Goal: Task Accomplishment & Management: Manage account settings

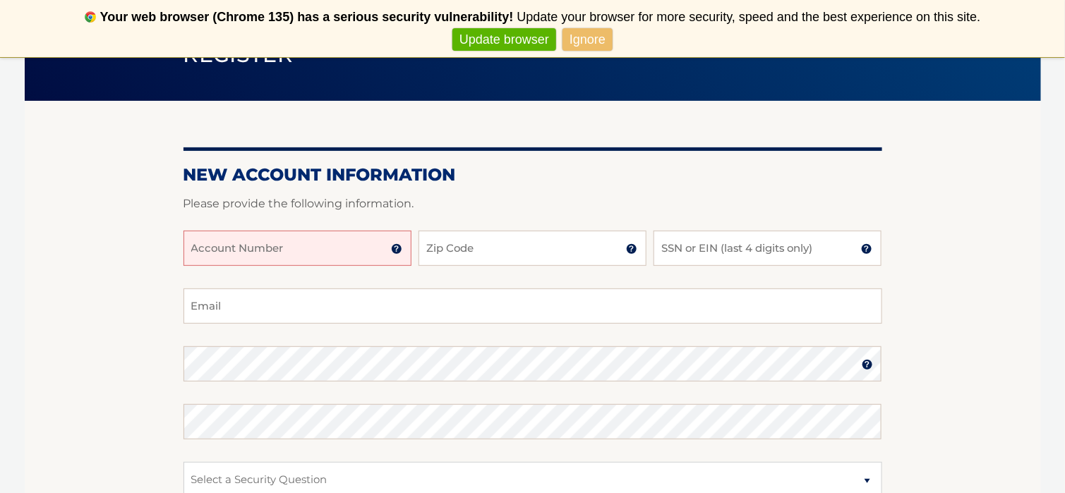
scroll to position [141, 0]
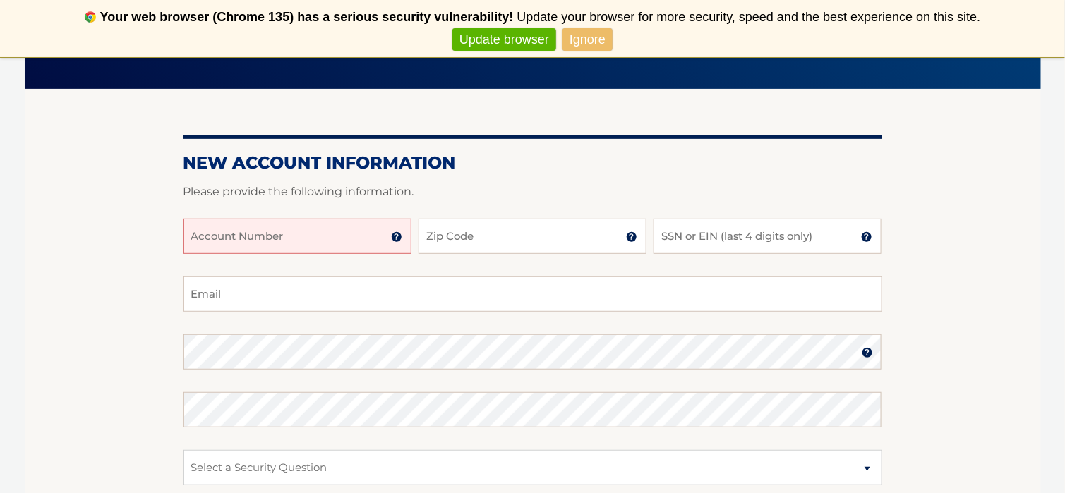
click at [270, 238] on input "Account Number" at bounding box center [298, 236] width 228 height 35
type input "44456020541"
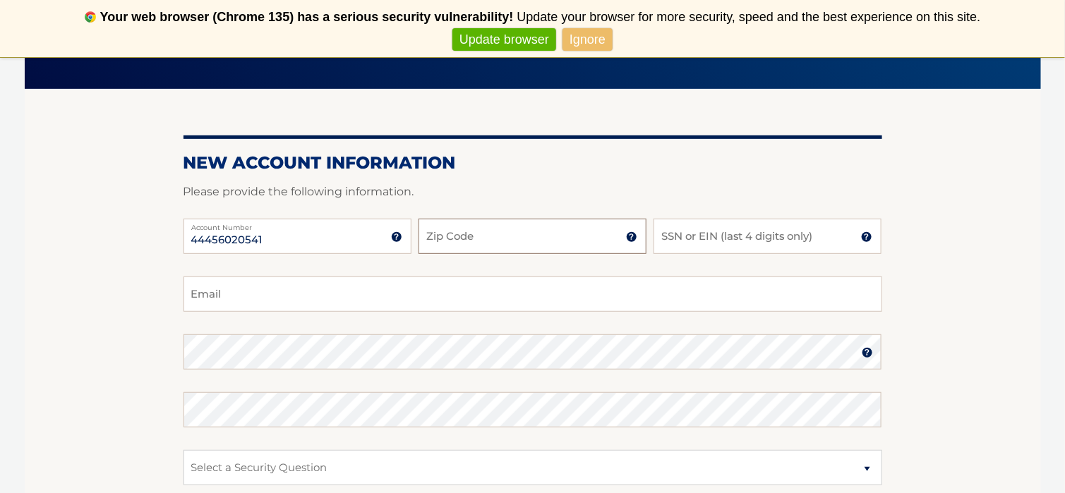
click at [484, 236] on input "Zip Code" at bounding box center [533, 236] width 228 height 35
type input "33027"
click at [683, 238] on input "SSN or EIN (last 4 digits only)" at bounding box center [768, 236] width 228 height 35
type input "9686"
click at [265, 295] on input "Email" at bounding box center [533, 294] width 699 height 35
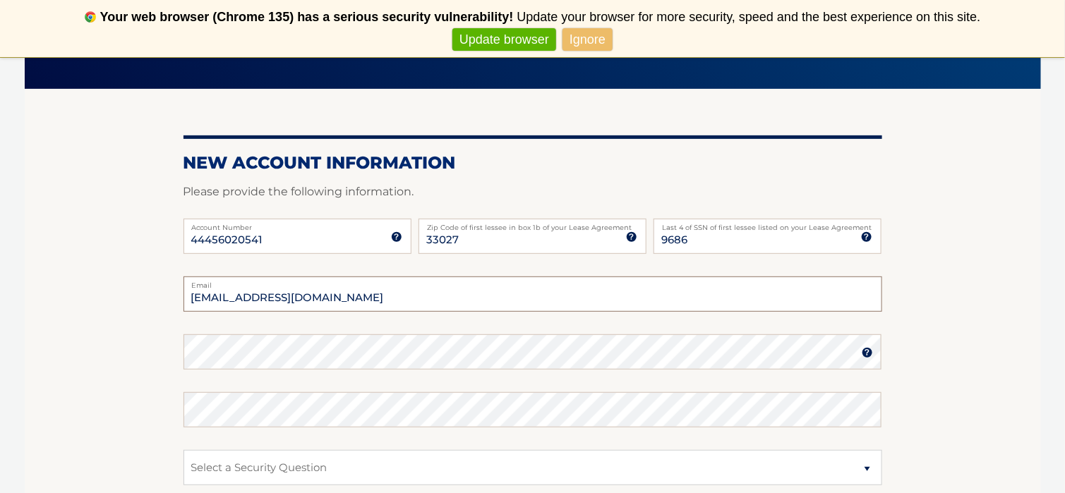
type input "[EMAIL_ADDRESS][DOMAIN_NAME]"
click at [867, 354] on img at bounding box center [867, 352] width 11 height 11
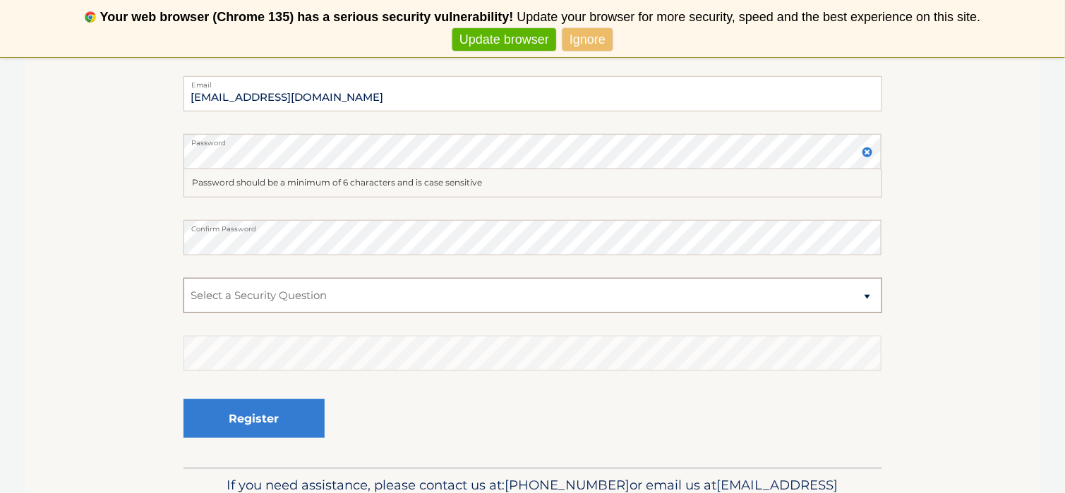
scroll to position [373, 0]
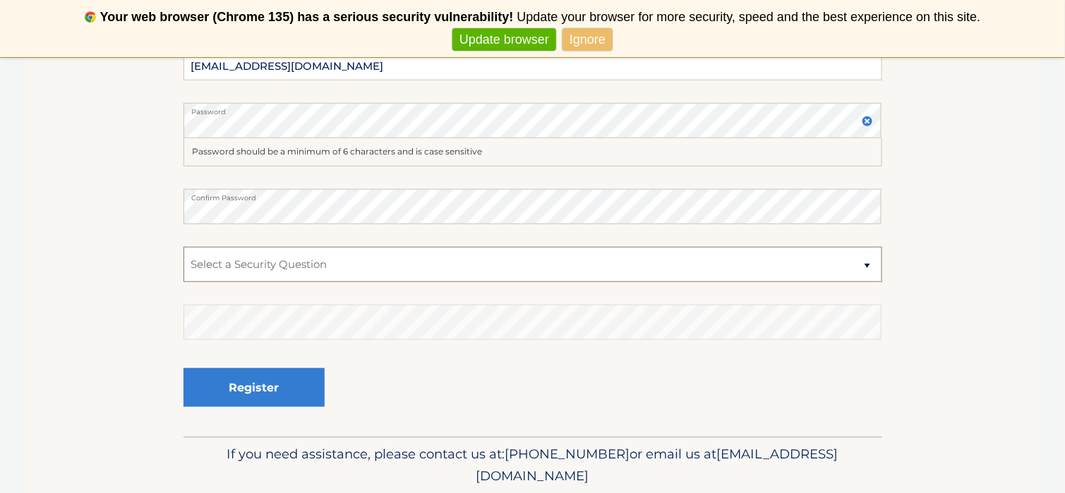
click at [870, 265] on select "Select a Security Question What was the name of your elementary school? What is…" at bounding box center [533, 264] width 699 height 35
select select "2"
click at [184, 247] on select "Select a Security Question What was the name of your elementary school? What is…" at bounding box center [533, 264] width 699 height 35
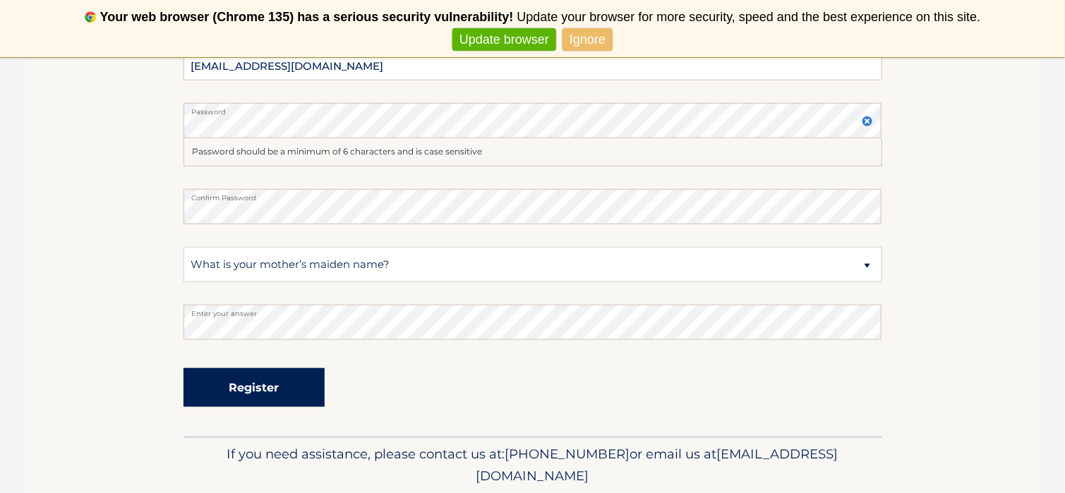
click at [263, 386] on button "Register" at bounding box center [254, 387] width 141 height 39
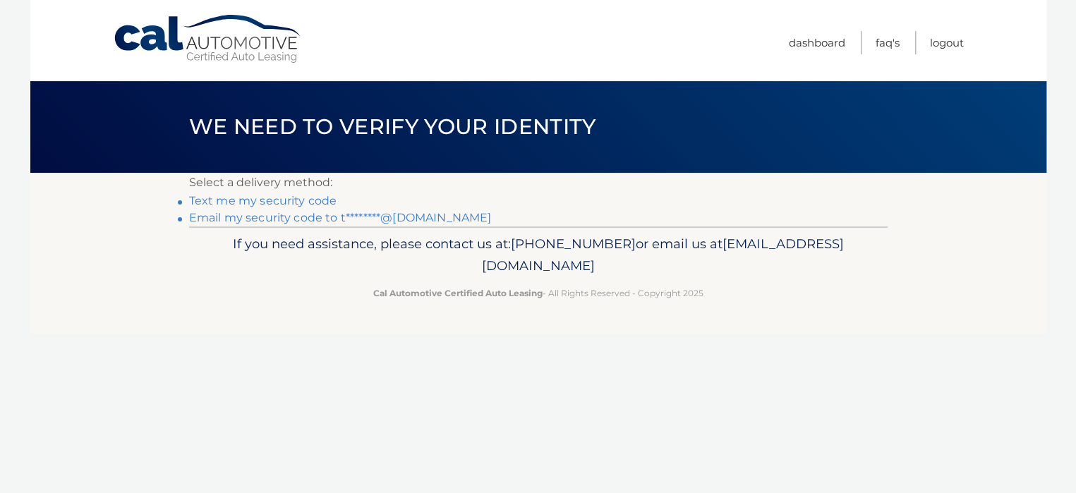
click at [274, 201] on link "Text me my security code" at bounding box center [263, 200] width 148 height 13
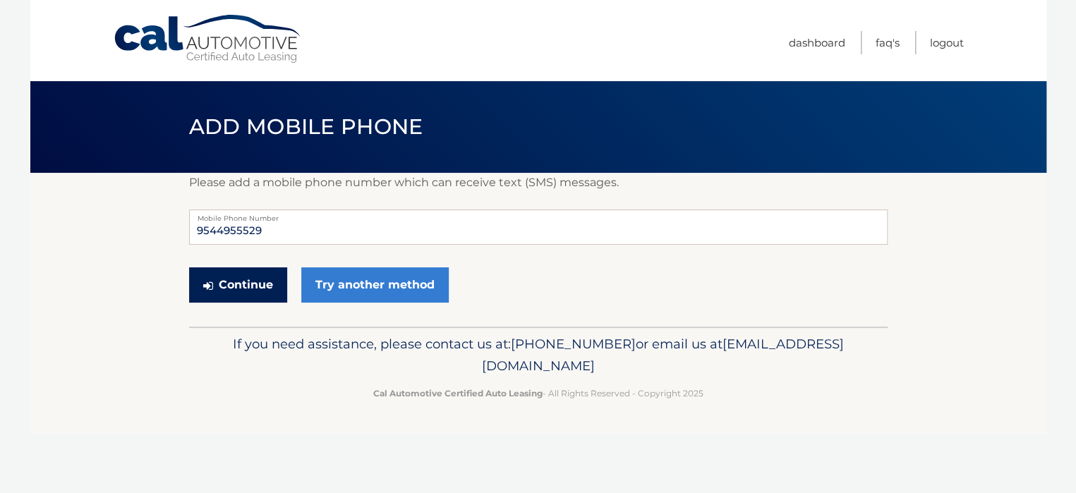
click at [258, 292] on button "Continue" at bounding box center [238, 285] width 98 height 35
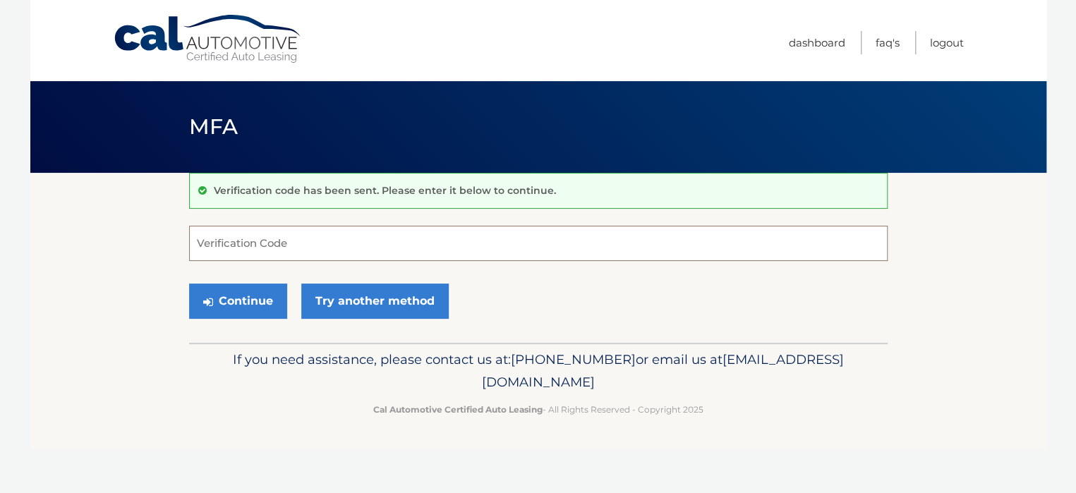
click at [240, 243] on input "Verification Code" at bounding box center [538, 243] width 699 height 35
type input "931576"
click at [237, 299] on button "Continue" at bounding box center [238, 301] width 98 height 35
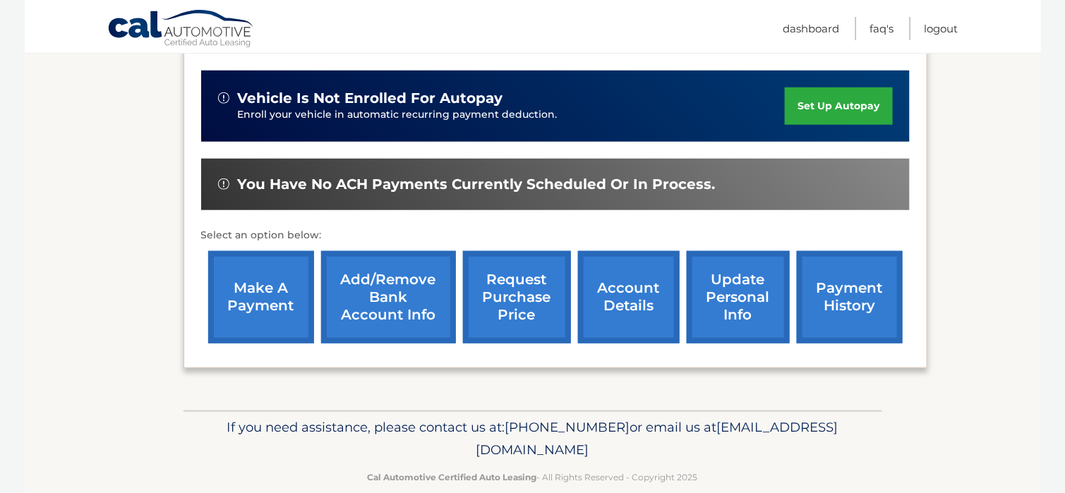
scroll to position [412, 0]
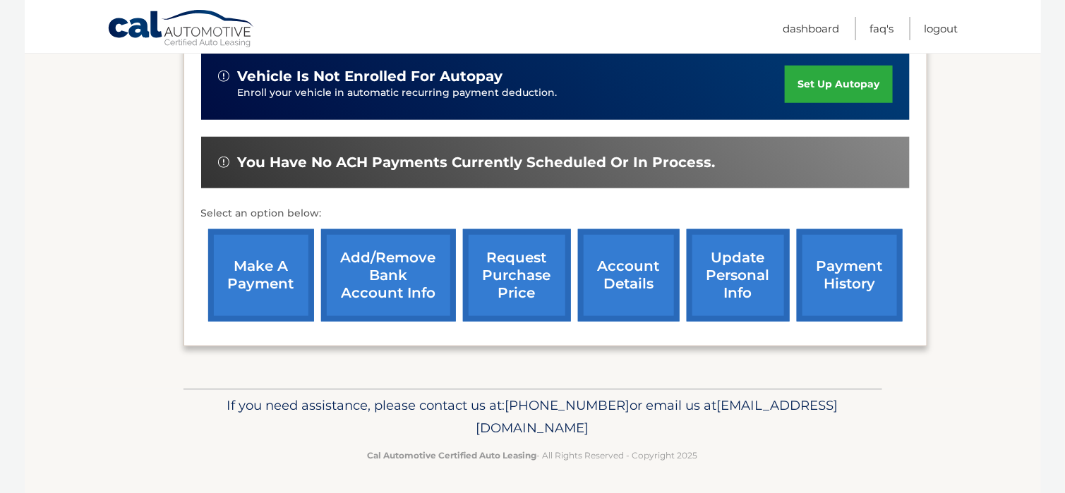
click at [621, 293] on link "account details" at bounding box center [629, 275] width 102 height 92
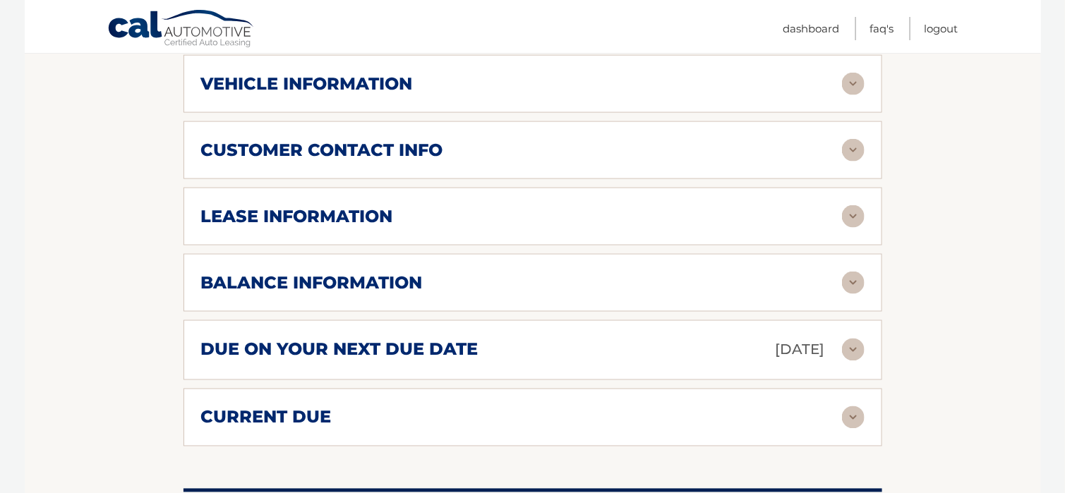
scroll to position [706, 0]
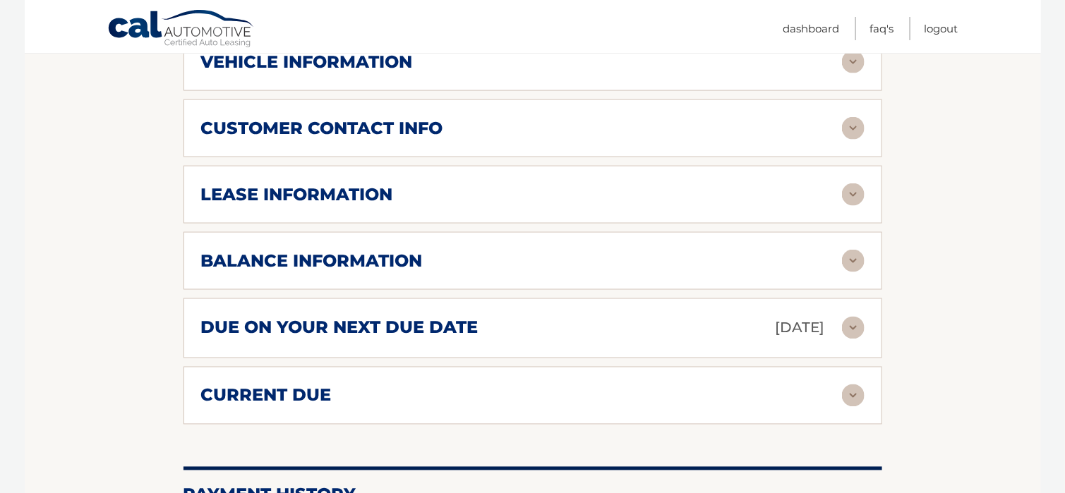
click at [455, 268] on div "balance information" at bounding box center [521, 261] width 641 height 21
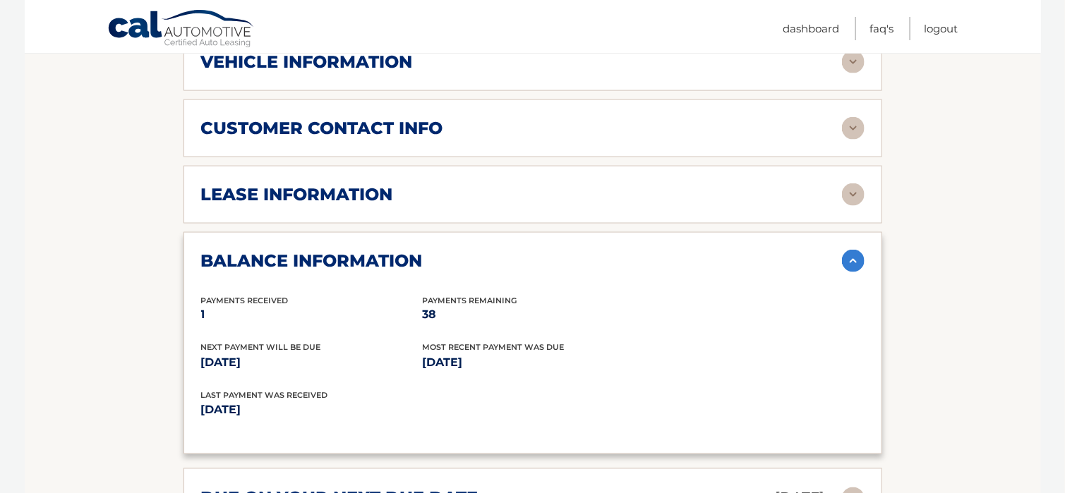
click at [850, 254] on img at bounding box center [853, 261] width 23 height 23
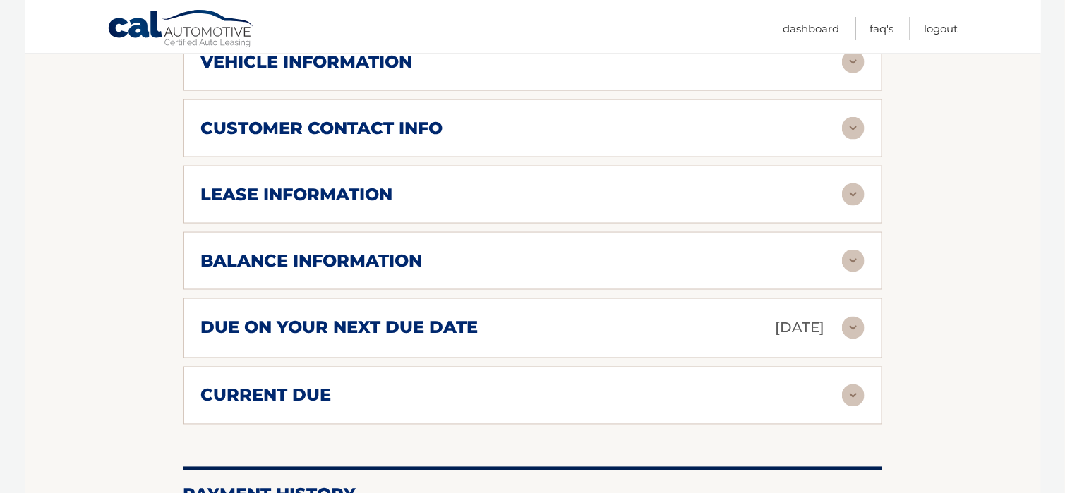
click at [516, 333] on div "due on your next due date [DATE]" at bounding box center [521, 328] width 641 height 25
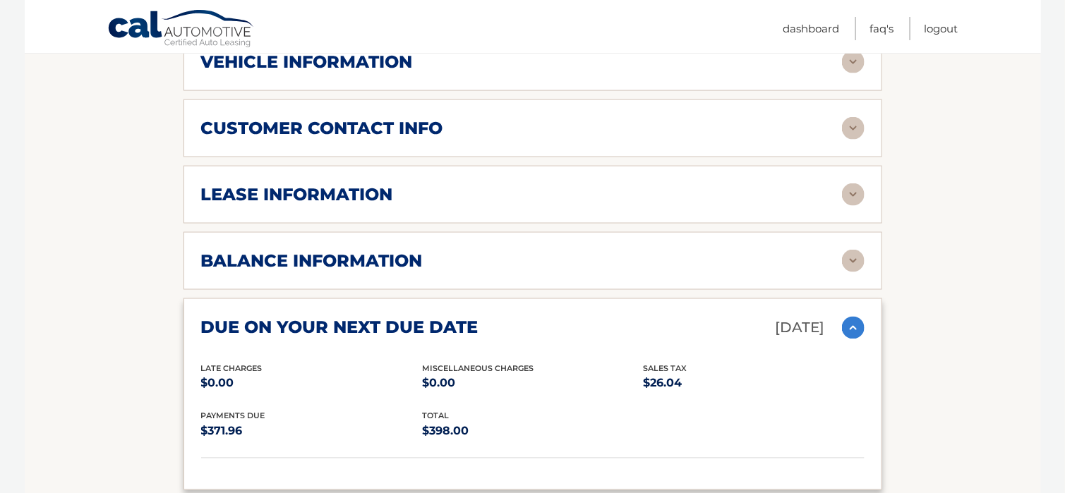
click at [850, 323] on img at bounding box center [853, 328] width 23 height 23
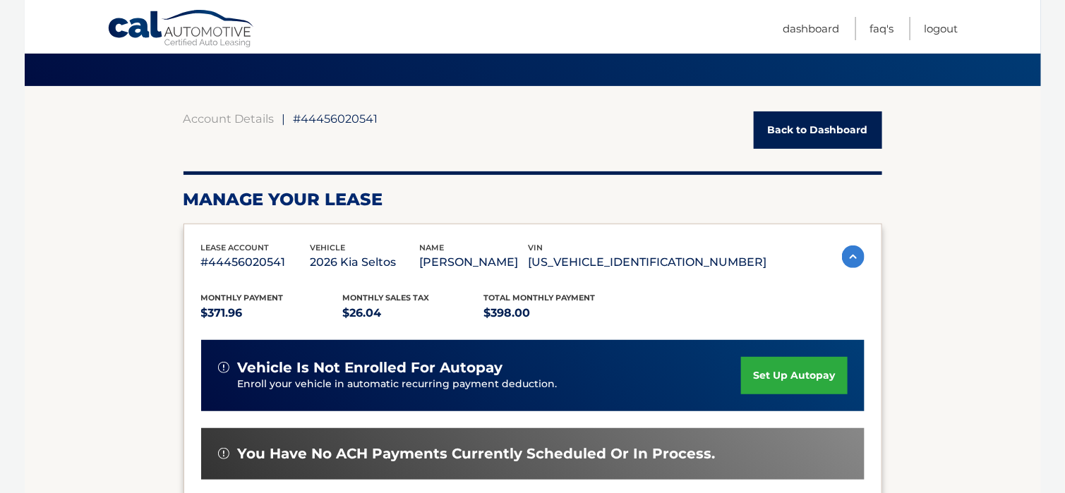
scroll to position [0, 0]
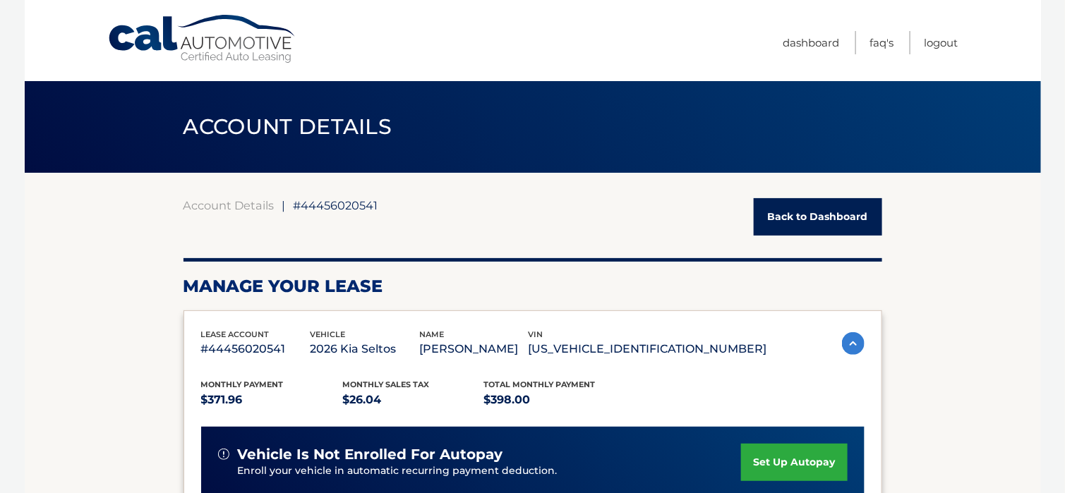
click at [834, 214] on link "Back to Dashboard" at bounding box center [818, 216] width 128 height 37
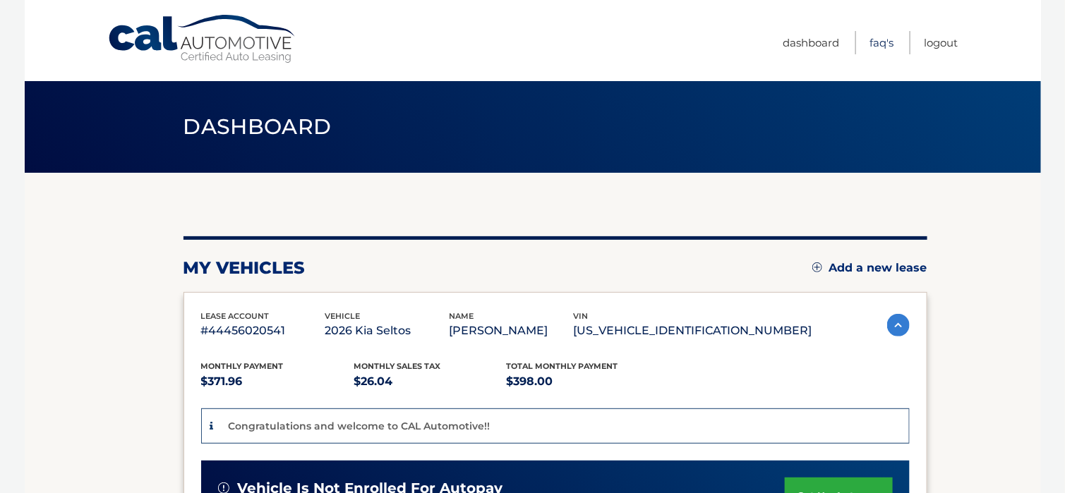
click at [881, 42] on link "FAQ's" at bounding box center [882, 42] width 24 height 23
